Goal: Communication & Community: Answer question/provide support

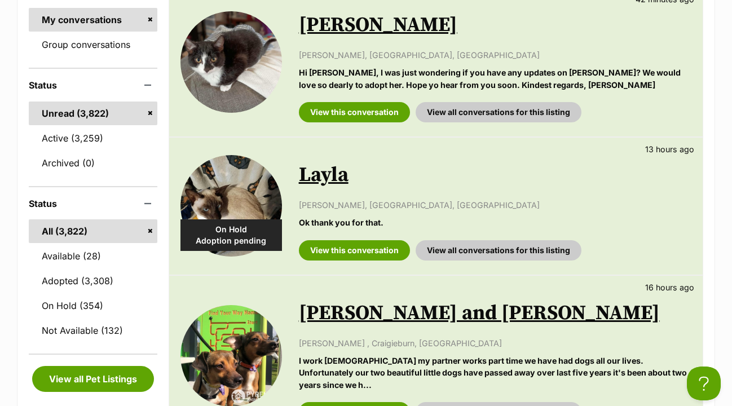
scroll to position [300, 0]
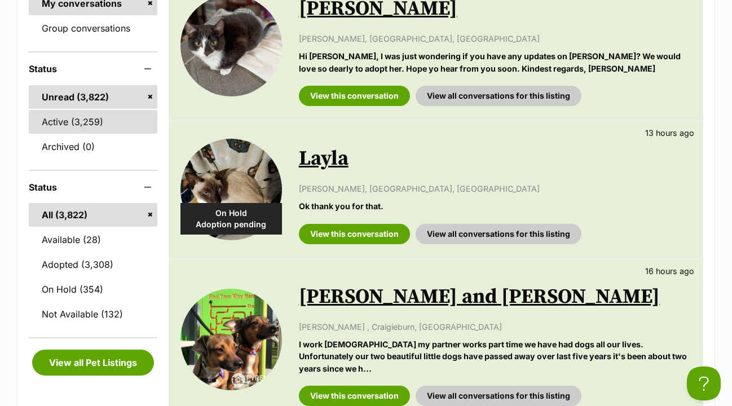
click at [91, 110] on link "Active (3,259)" at bounding box center [93, 122] width 129 height 24
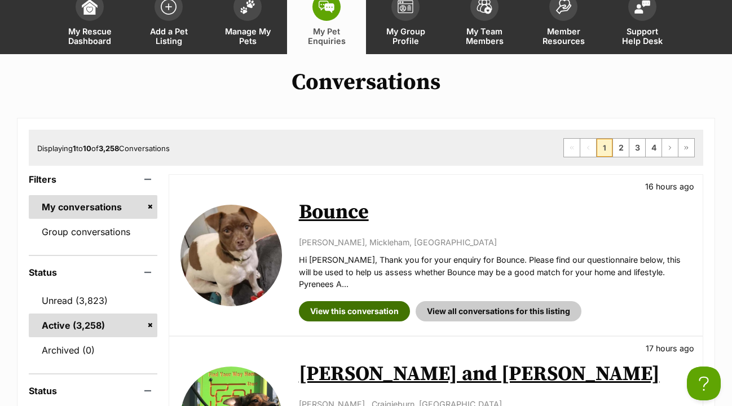
click at [351, 301] on link "View this conversation" at bounding box center [354, 311] width 111 height 20
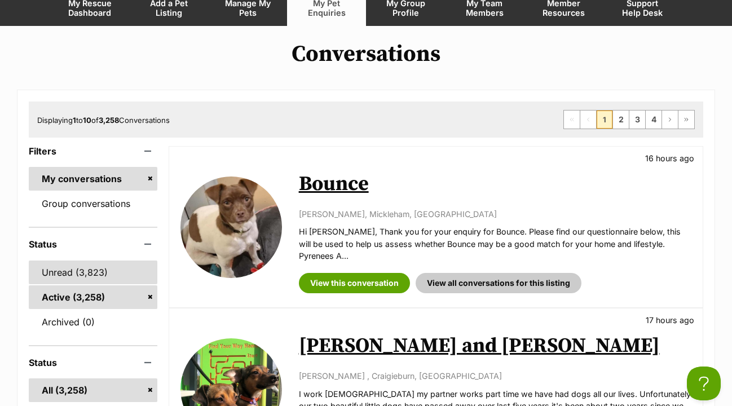
scroll to position [126, 0]
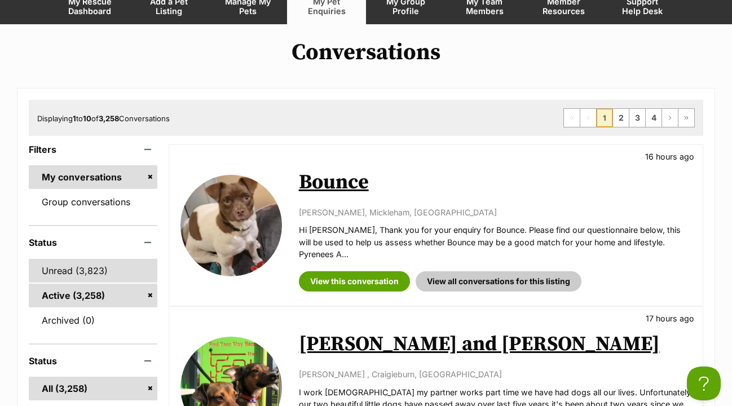
click at [95, 259] on link "Unread (3,823)" at bounding box center [93, 271] width 129 height 24
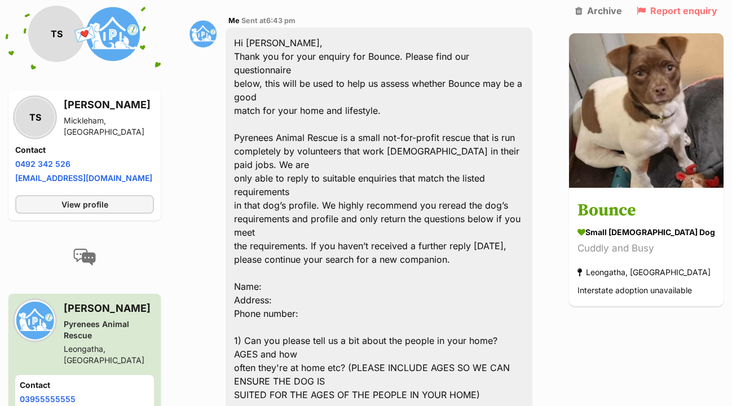
scroll to position [544, 0]
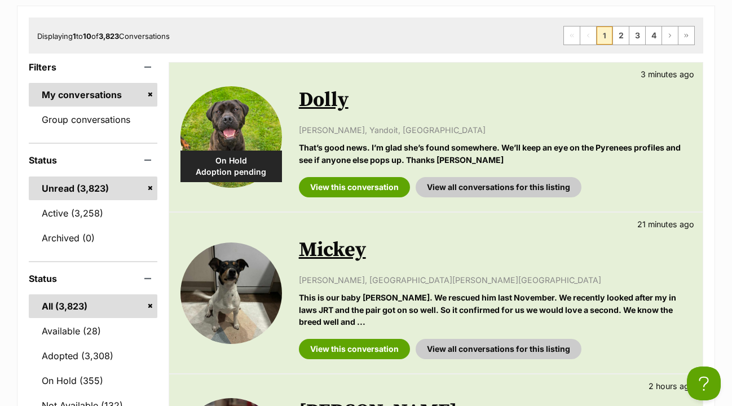
scroll to position [210, 0]
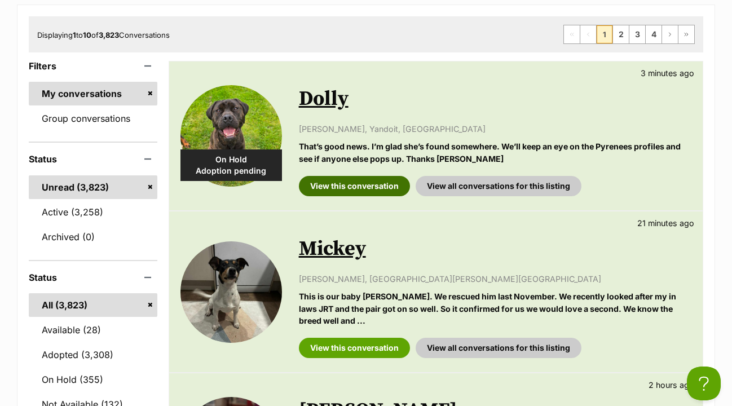
click at [373, 176] on link "View this conversation" at bounding box center [354, 186] width 111 height 20
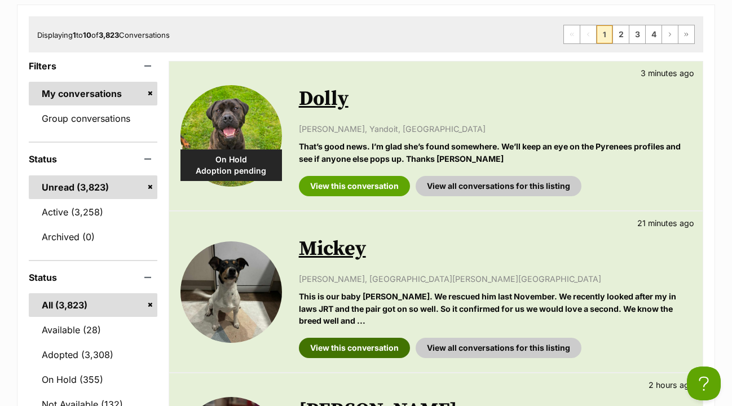
click at [382, 338] on link "View this conversation" at bounding box center [354, 348] width 111 height 20
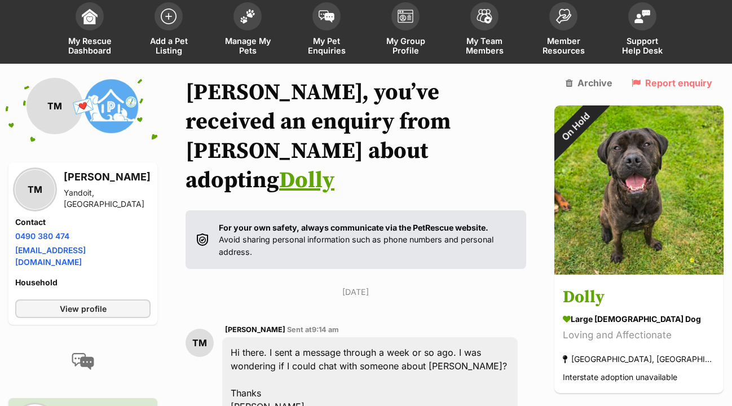
scroll to position [91, 0]
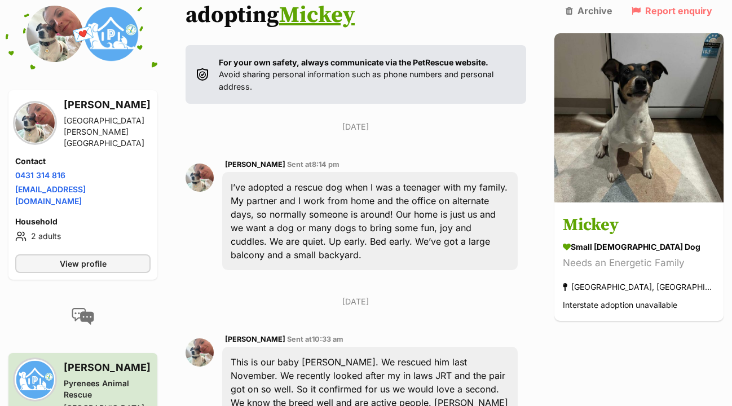
scroll to position [192, 0]
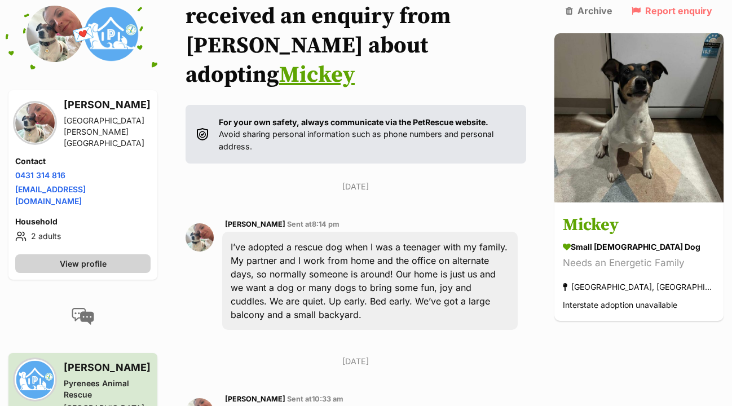
click at [137, 254] on link "View profile" at bounding box center [82, 263] width 135 height 19
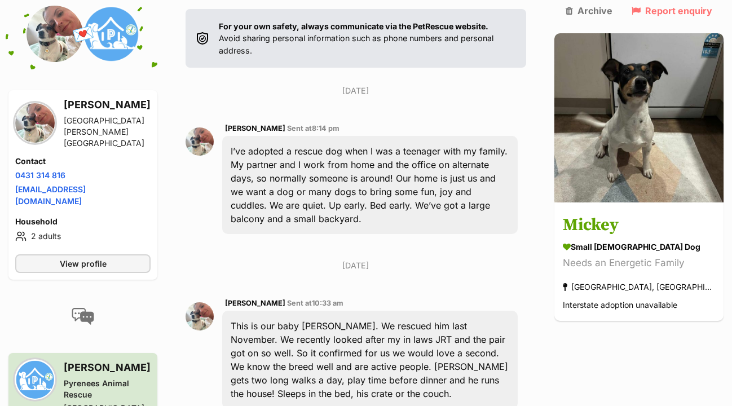
scroll to position [293, 0]
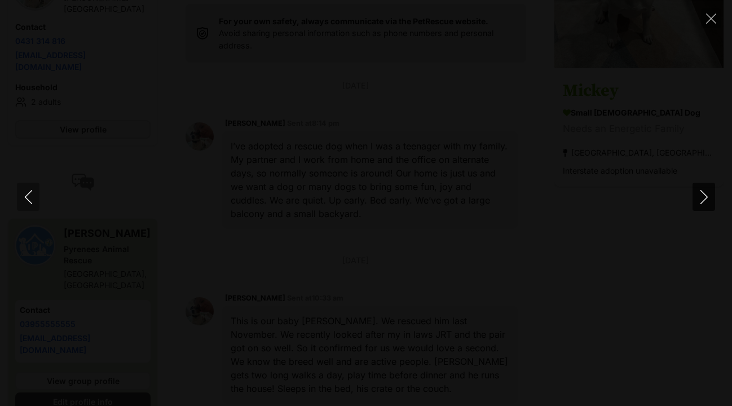
click at [702, 199] on icon "Next" at bounding box center [704, 197] width 14 height 14
click at [710, 20] on icon "Close" at bounding box center [711, 19] width 10 height 10
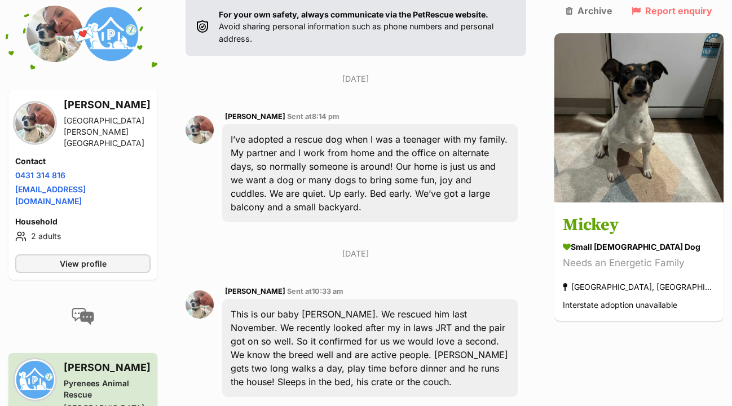
scroll to position [299, 0]
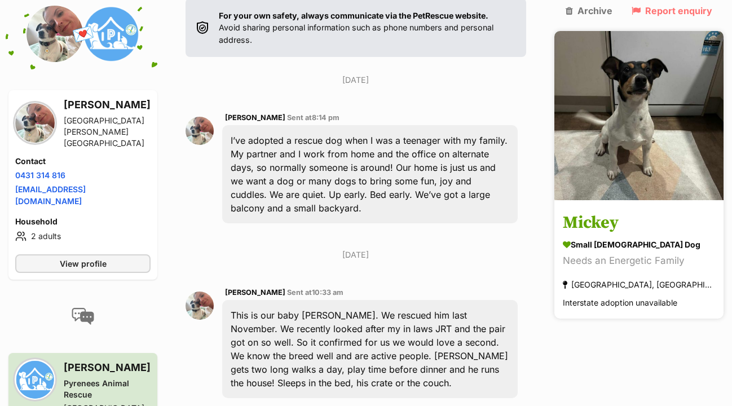
click at [632, 210] on h3 "Mickey" at bounding box center [639, 222] width 152 height 25
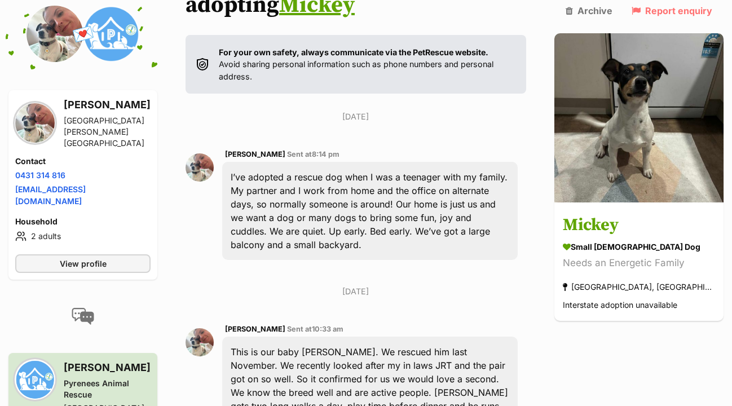
scroll to position [240, 0]
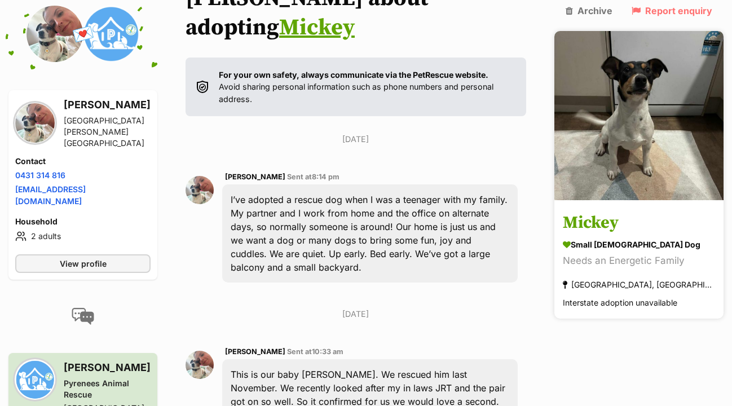
click at [631, 210] on h3 "Mickey" at bounding box center [639, 222] width 152 height 25
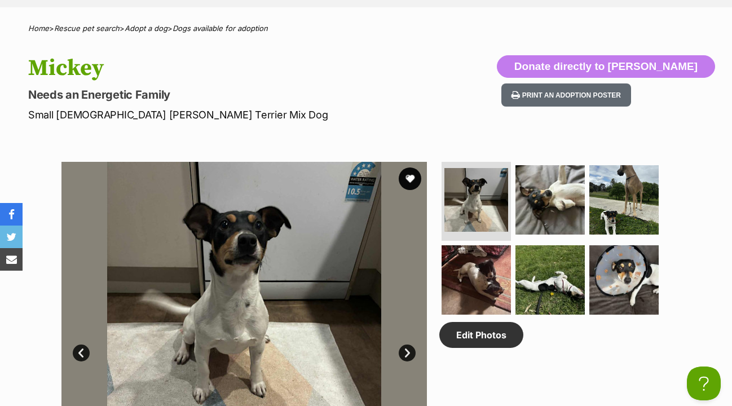
scroll to position [428, 0]
